Goal: Information Seeking & Learning: Learn about a topic

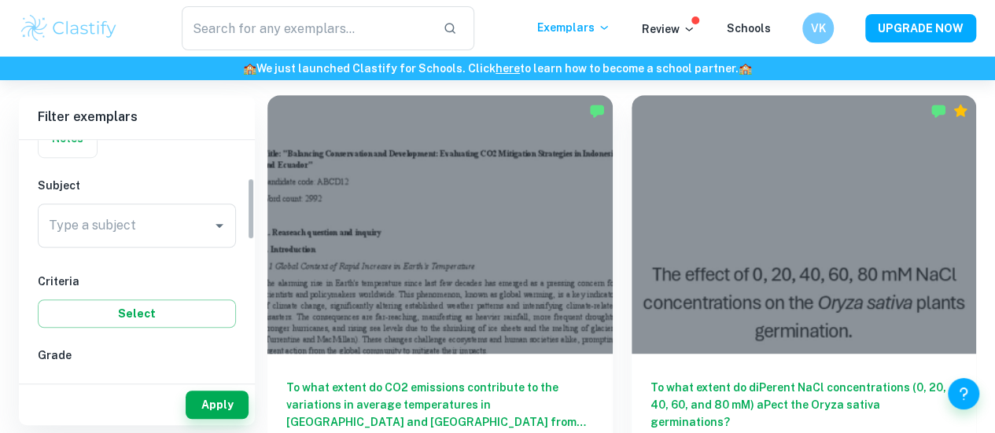
scroll to position [145, 0]
click at [132, 212] on input "Type a subject" at bounding box center [125, 225] width 160 height 30
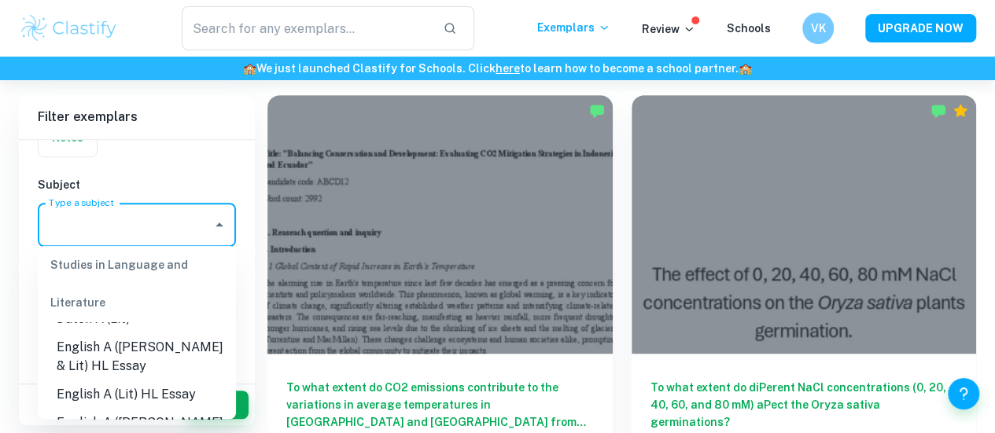
scroll to position [179, 0]
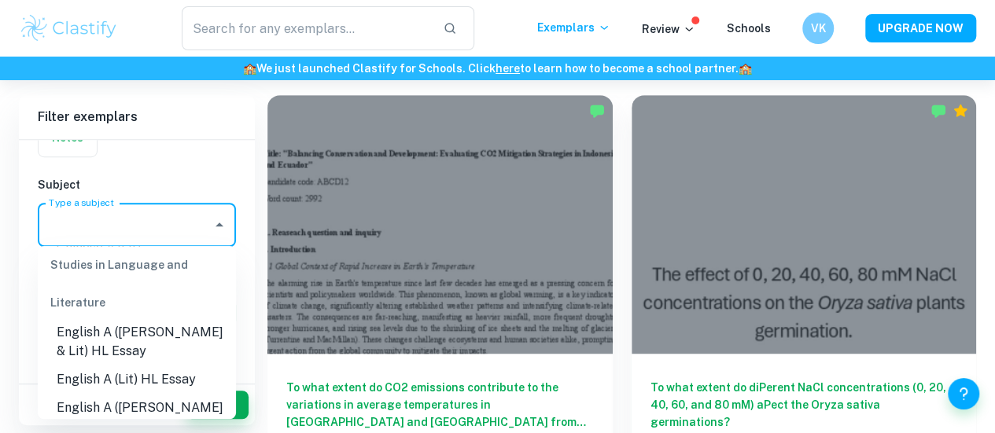
click at [107, 348] on li "English A ([PERSON_NAME] & Lit) HL Essay" at bounding box center [137, 342] width 198 height 47
type input "English A ([PERSON_NAME] & Lit) HL Essay"
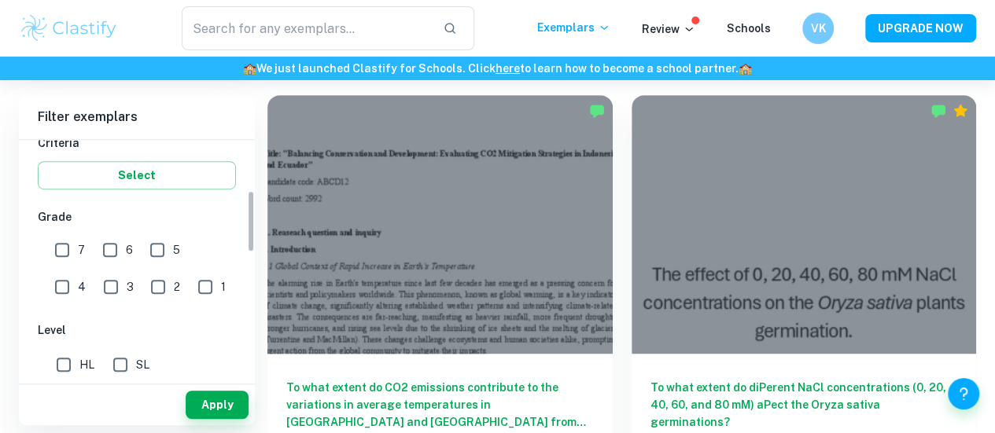
scroll to position [286, 0]
click at [61, 241] on input "7" at bounding box center [61, 246] width 31 height 31
checkbox input "true"
click at [105, 241] on input "6" at bounding box center [109, 246] width 31 height 31
checkbox input "true"
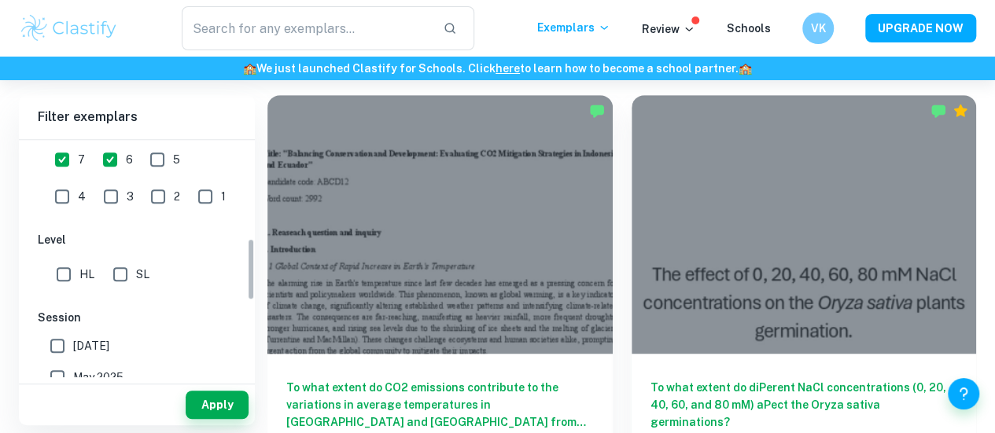
scroll to position [374, 0]
click at [55, 268] on input "HL" at bounding box center [63, 272] width 31 height 31
checkbox input "true"
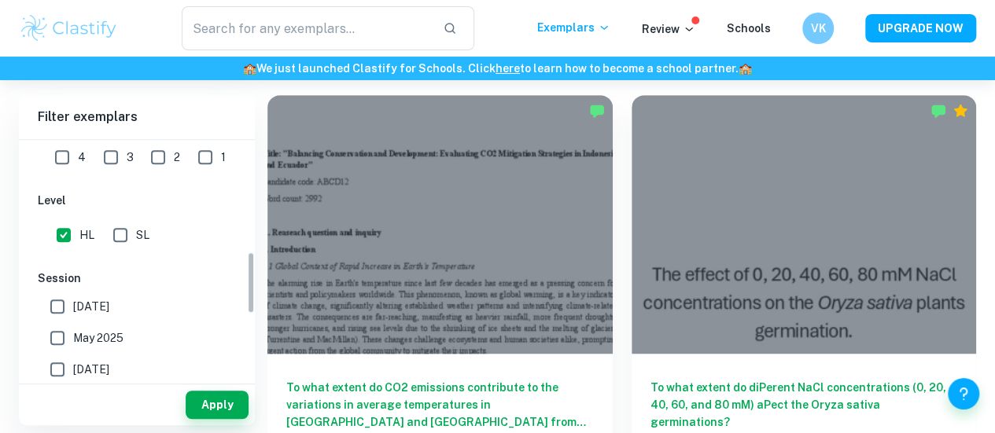
scroll to position [426, 0]
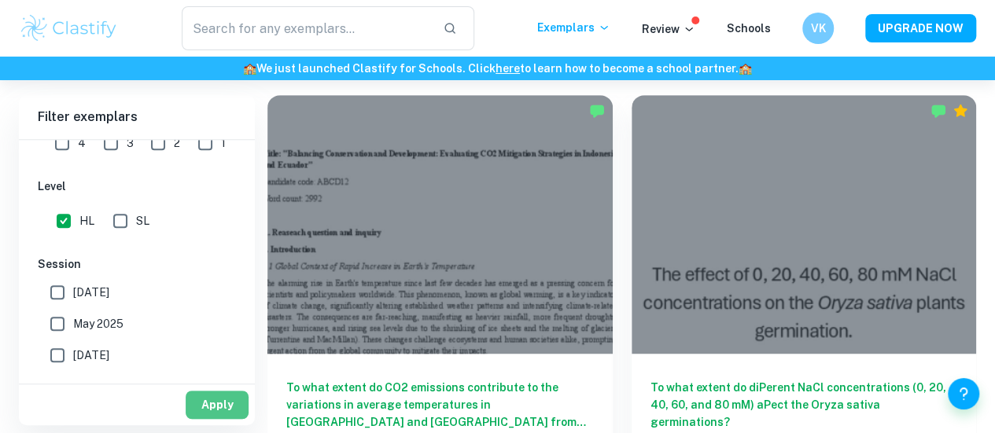
click at [197, 402] on button "Apply" at bounding box center [217, 405] width 63 height 28
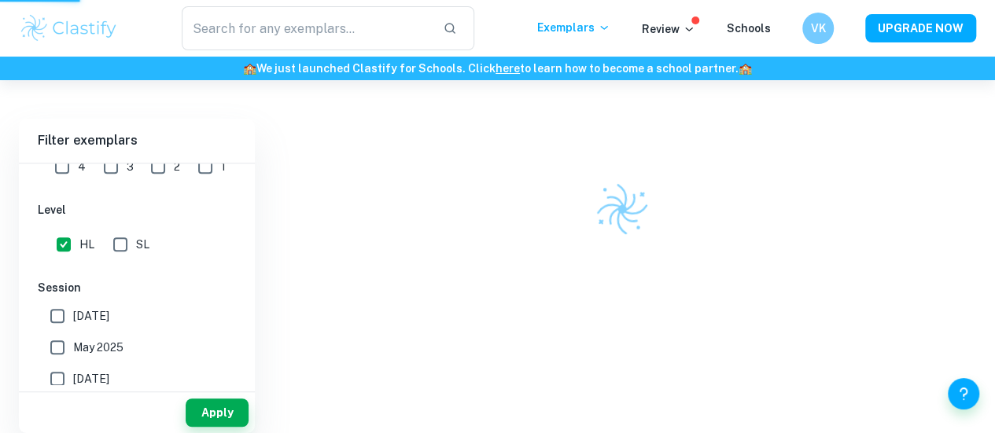
scroll to position [404, 0]
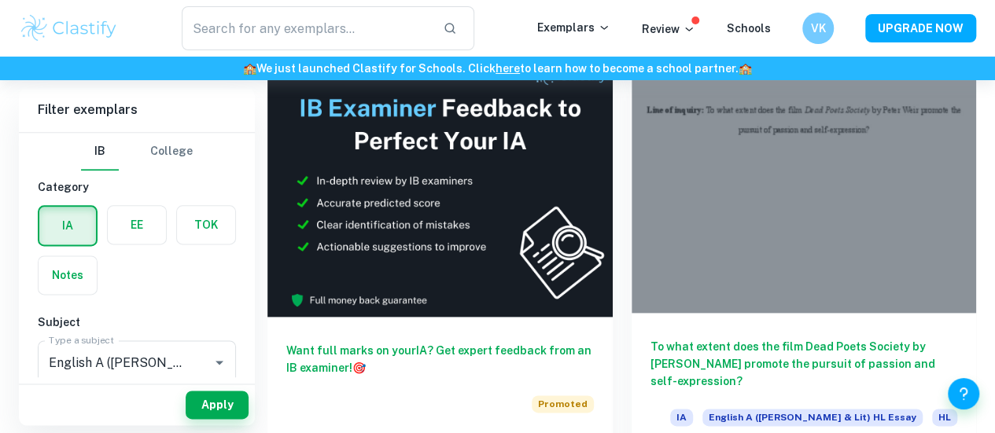
scroll to position [909, 0]
